Goal: Information Seeking & Learning: Check status

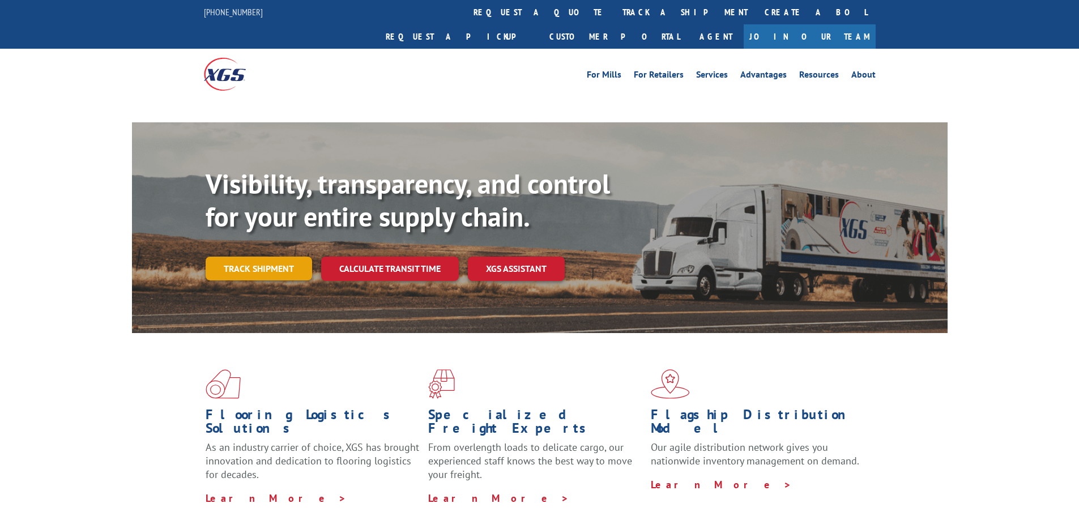
click at [245, 257] on link "Track shipment" at bounding box center [259, 269] width 107 height 24
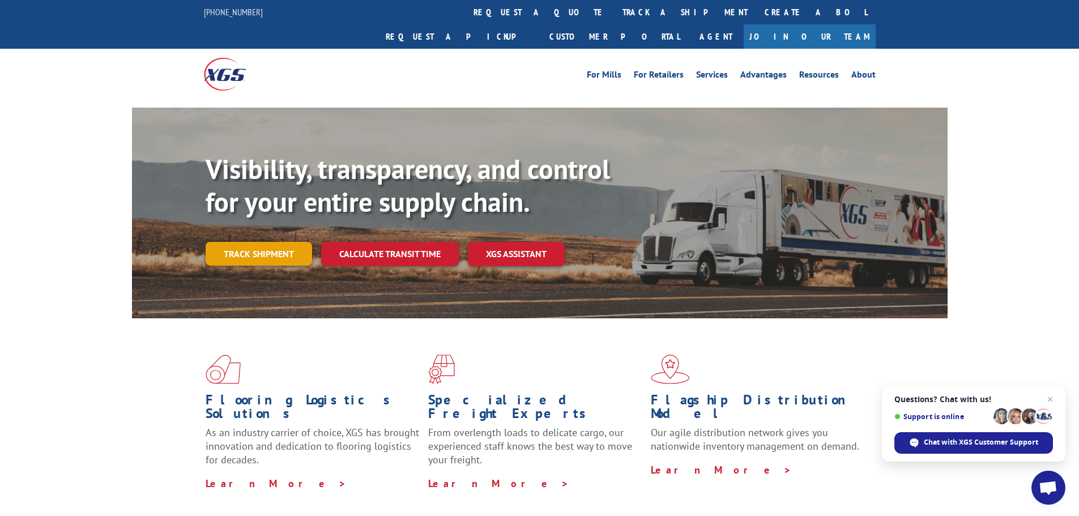
click at [256, 242] on link "Track shipment" at bounding box center [259, 254] width 107 height 24
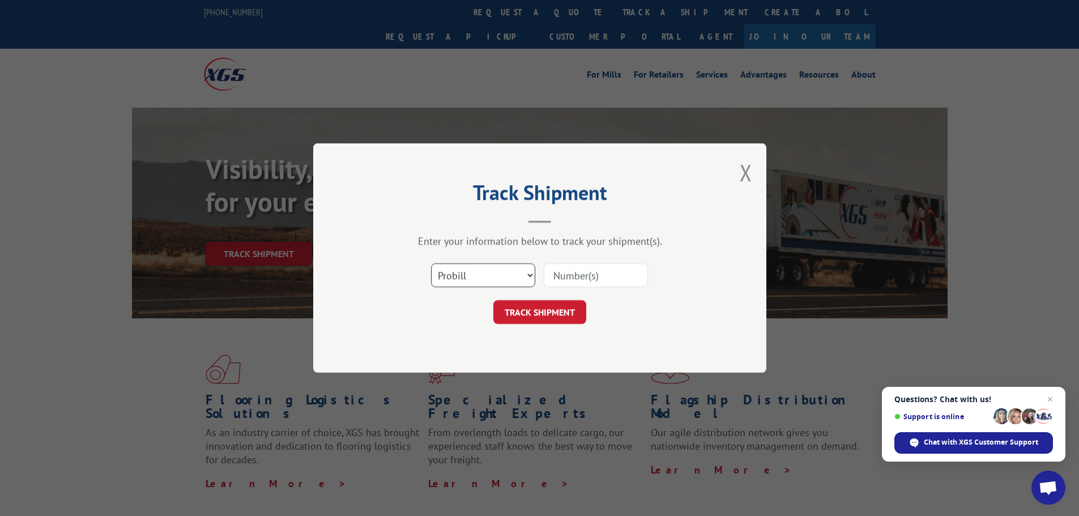
click at [486, 271] on select "Select category... Probill BOL PO" at bounding box center [483, 275] width 104 height 24
click at [563, 273] on input at bounding box center [596, 275] width 104 height 24
paste input "16236576"
type input "16236576"
click at [548, 318] on button "TRACK SHIPMENT" at bounding box center [539, 312] width 93 height 24
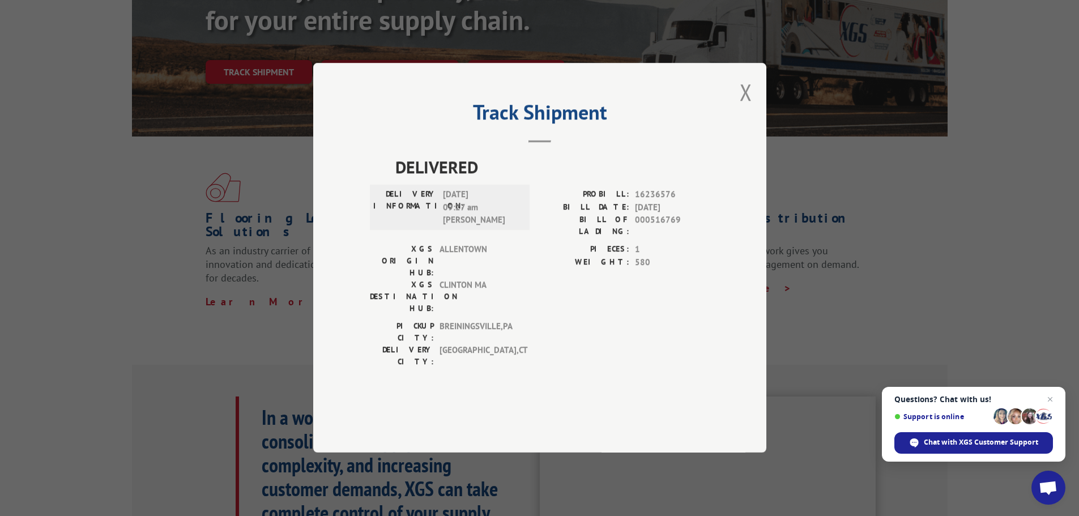
scroll to position [113, 0]
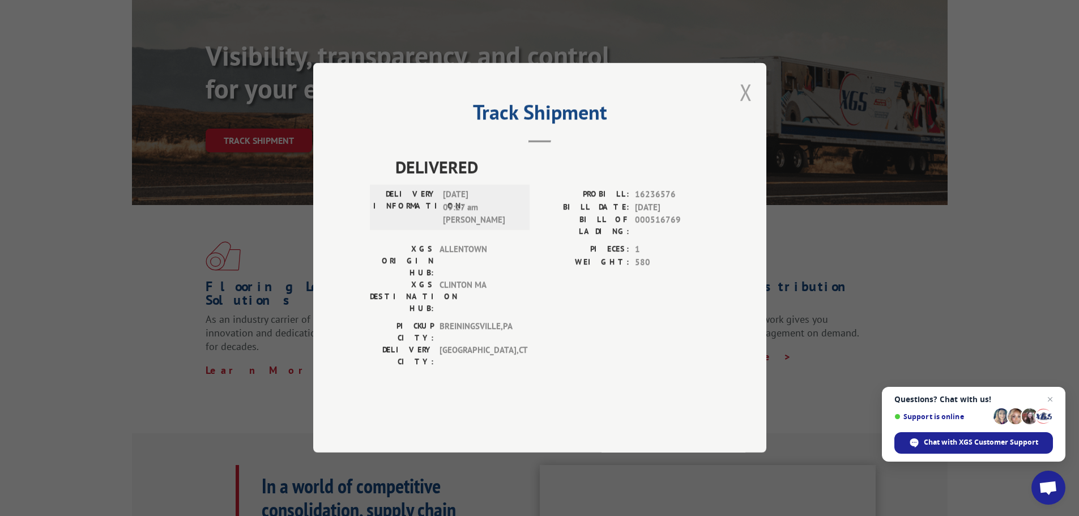
click at [747, 107] on button "Close modal" at bounding box center [746, 92] width 12 height 30
